Goal: Connect with others: Connect with others

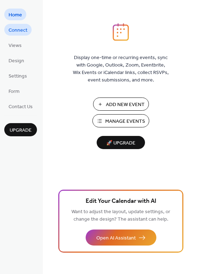
click at [19, 33] on span "Connect" at bounding box center [18, 30] width 19 height 7
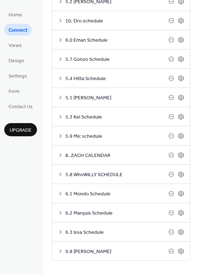
scroll to position [119, 0]
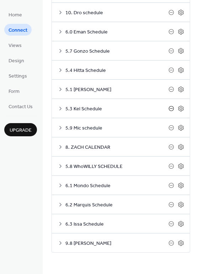
click at [169, 109] on icon at bounding box center [171, 109] width 6 height 6
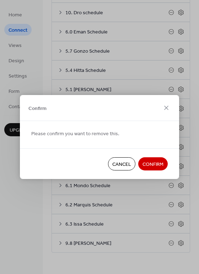
click at [155, 162] on span "Confirm" at bounding box center [153, 164] width 21 height 7
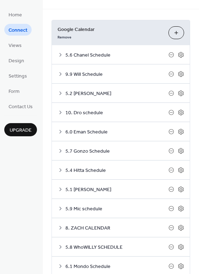
scroll to position [0, 0]
